Goal: Information Seeking & Learning: Find specific fact

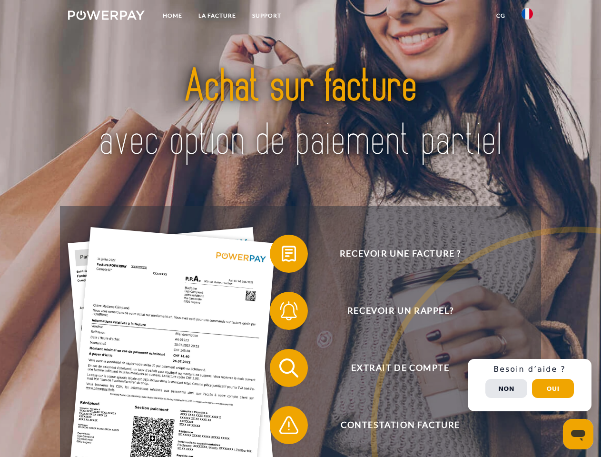
click at [106, 17] on img at bounding box center [106, 15] width 77 height 10
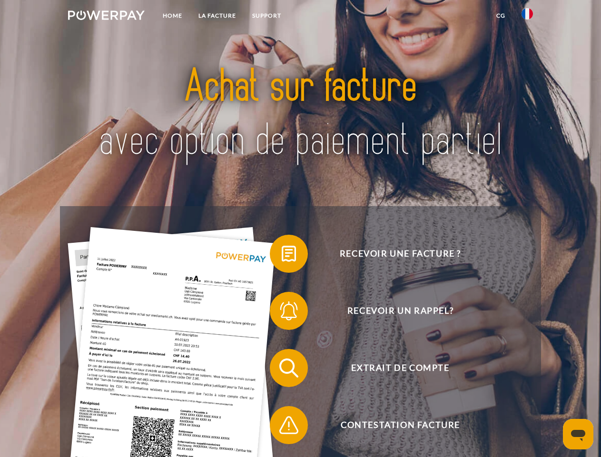
click at [527, 17] on img at bounding box center [527, 13] width 11 height 11
click at [501, 16] on link "CG" at bounding box center [500, 15] width 25 height 17
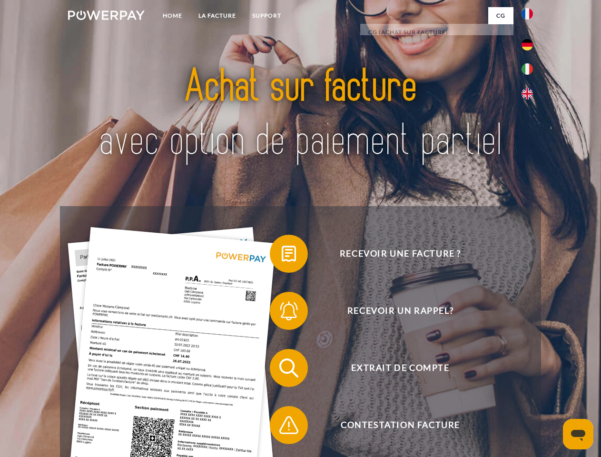
click at [282, 256] on span at bounding box center [275, 254] width 48 height 48
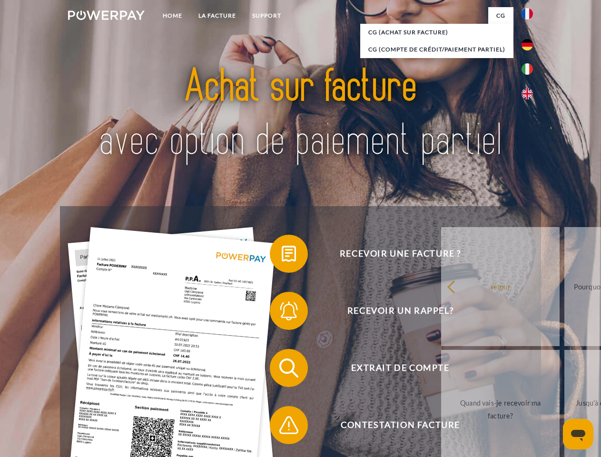
click at [282, 313] on span at bounding box center [275, 311] width 48 height 48
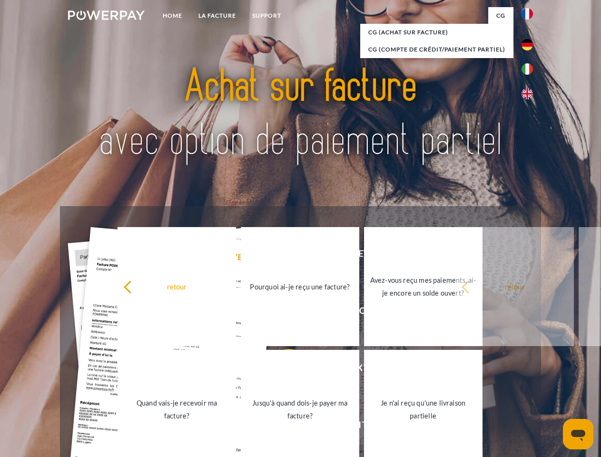
click at [282, 370] on link "Jusqu'à quand dois-je payer ma facture?" at bounding box center [300, 409] width 118 height 119
click at [282, 427] on span at bounding box center [275, 425] width 48 height 48
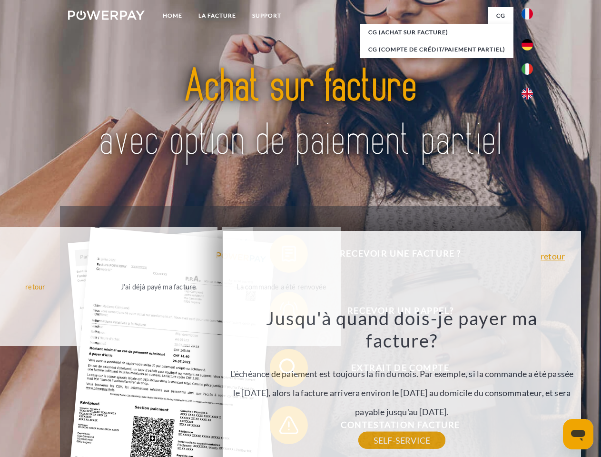
click at [530, 385] on div "Recevoir une facture ? Recevoir un rappel? Extrait de compte retour" at bounding box center [300, 396] width 481 height 381
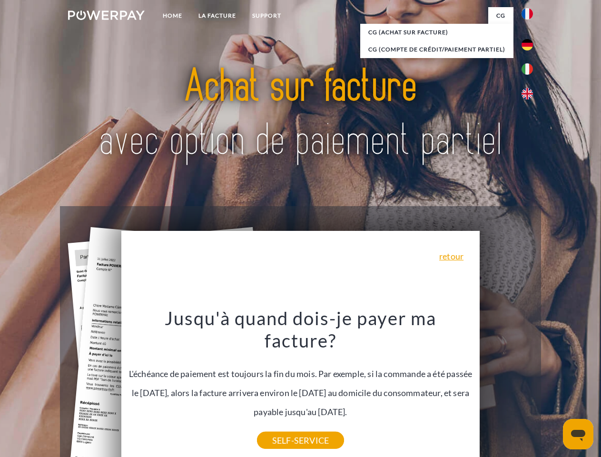
click at [506, 387] on span "Extrait de compte" at bounding box center [400, 368] width 233 height 38
click at [553, 388] on header "Home LA FACTURE Support" at bounding box center [300, 328] width 601 height 657
